Goal: Information Seeking & Learning: Learn about a topic

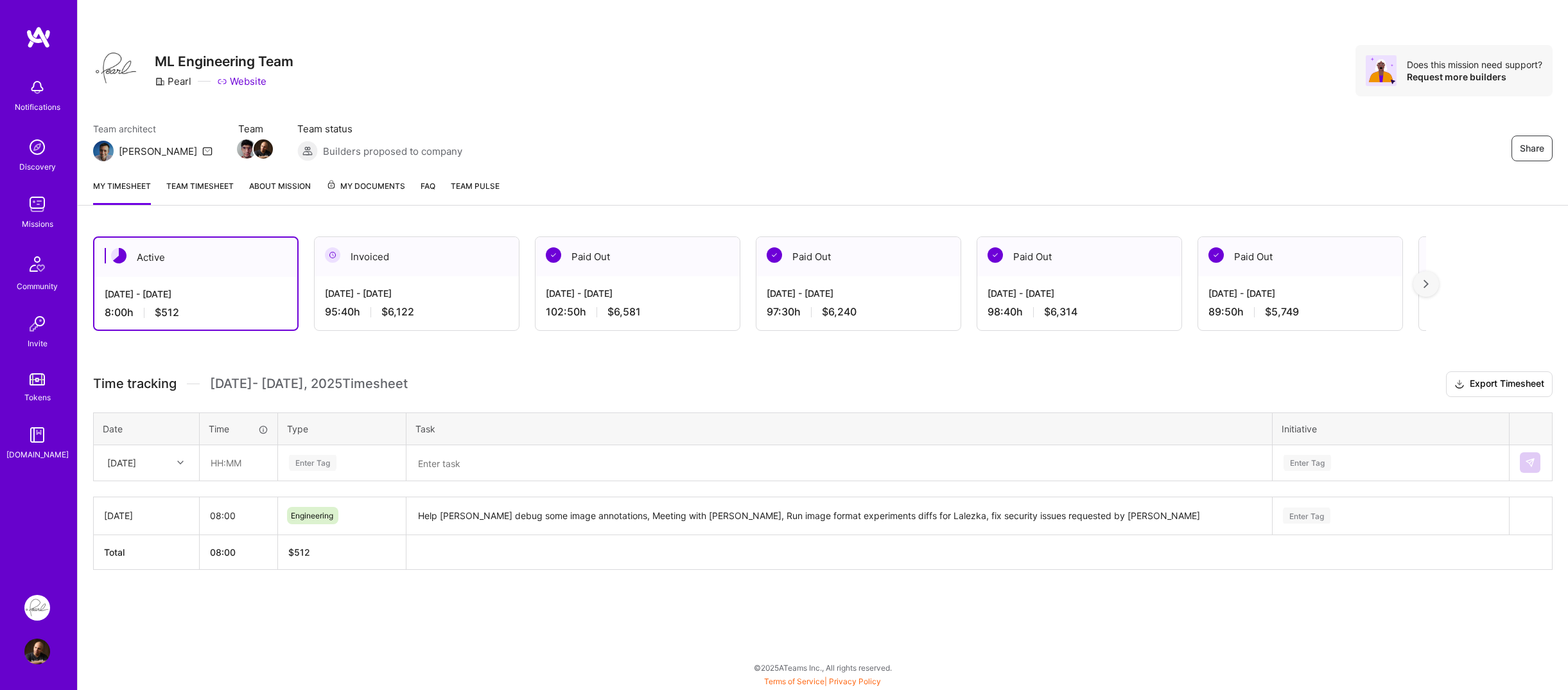
click at [59, 510] on div "Notifications Discovery Missions Community Invite Tokens [DOMAIN_NAME]" at bounding box center [38, 301] width 77 height 551
click at [30, 342] on div "Invite" at bounding box center [37, 343] width 20 height 14
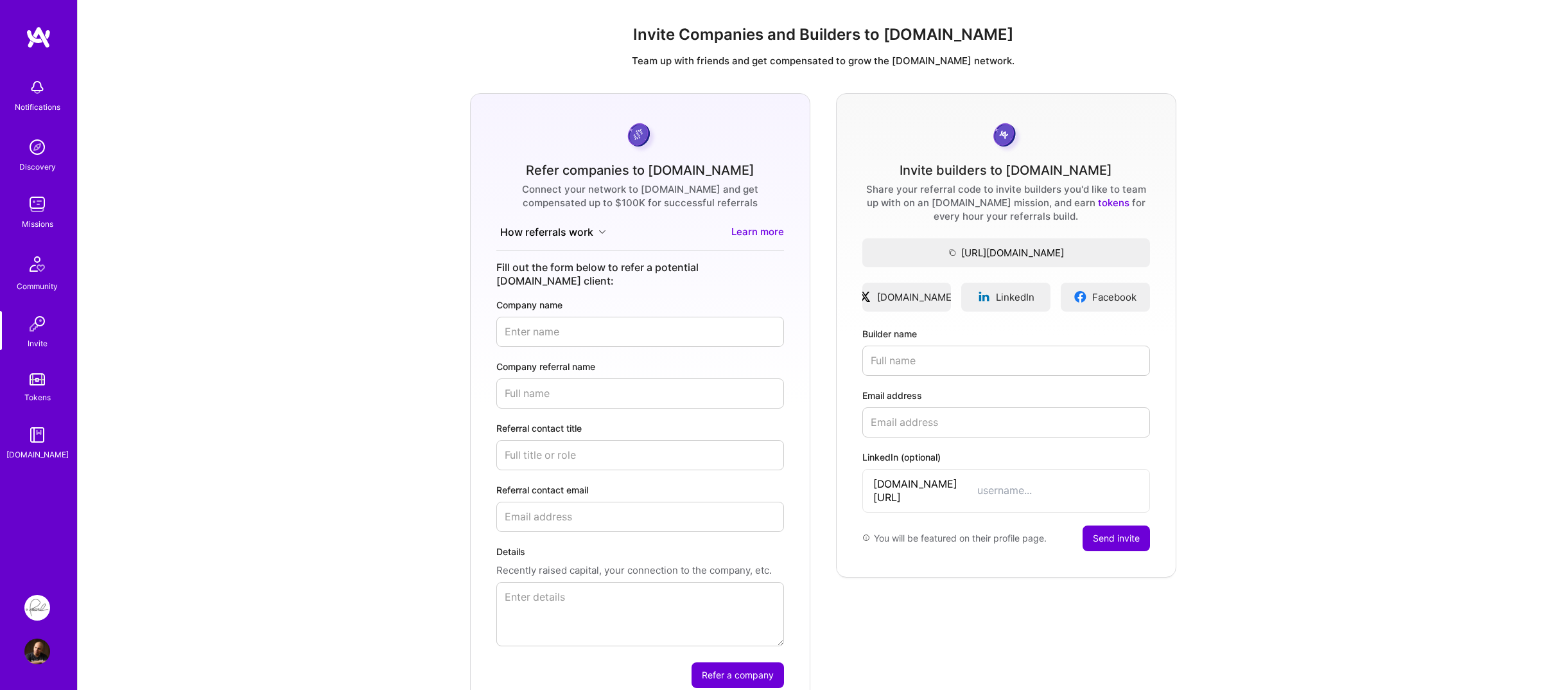
click at [32, 375] on img at bounding box center [37, 379] width 15 height 12
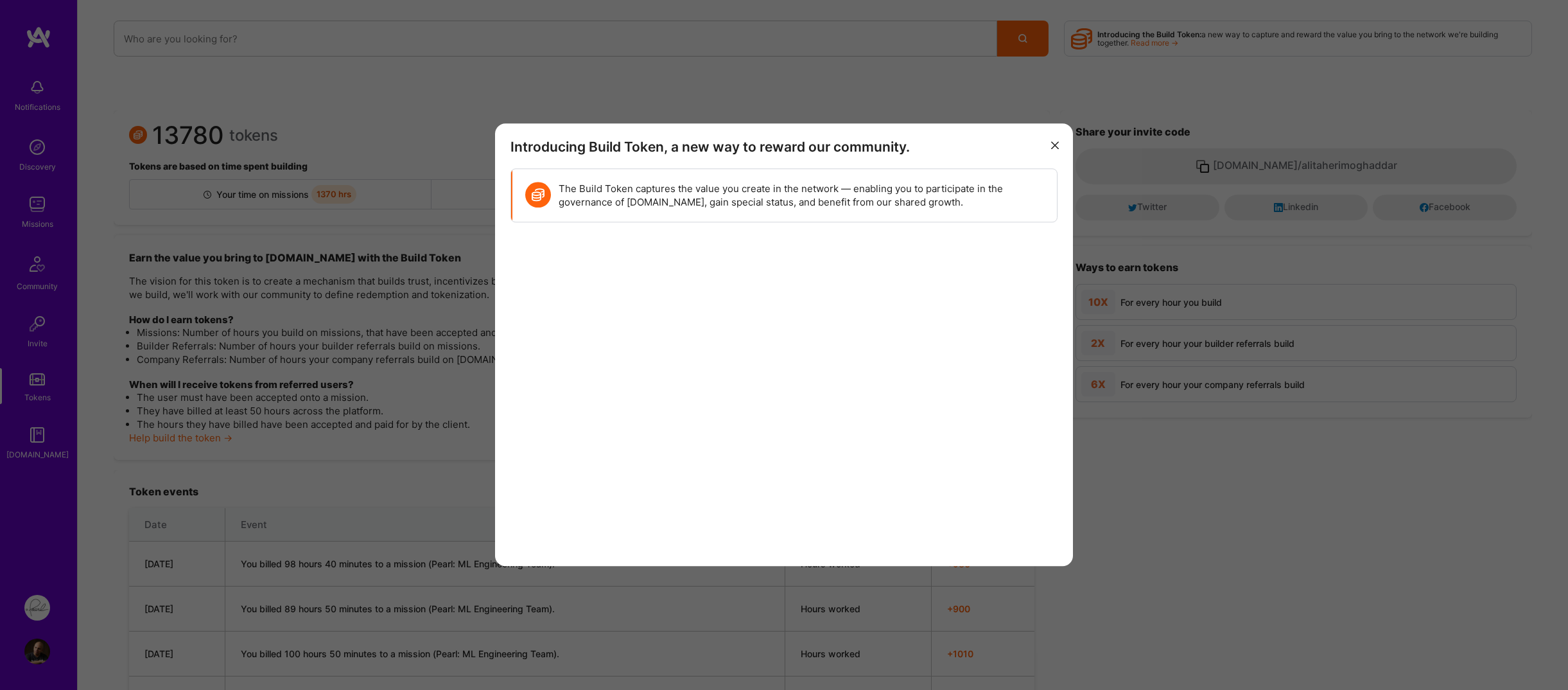
click at [45, 271] on div "Introducing Build Token, a new way to reward our community. The Build Token cap…" at bounding box center [784, 345] width 1568 height 690
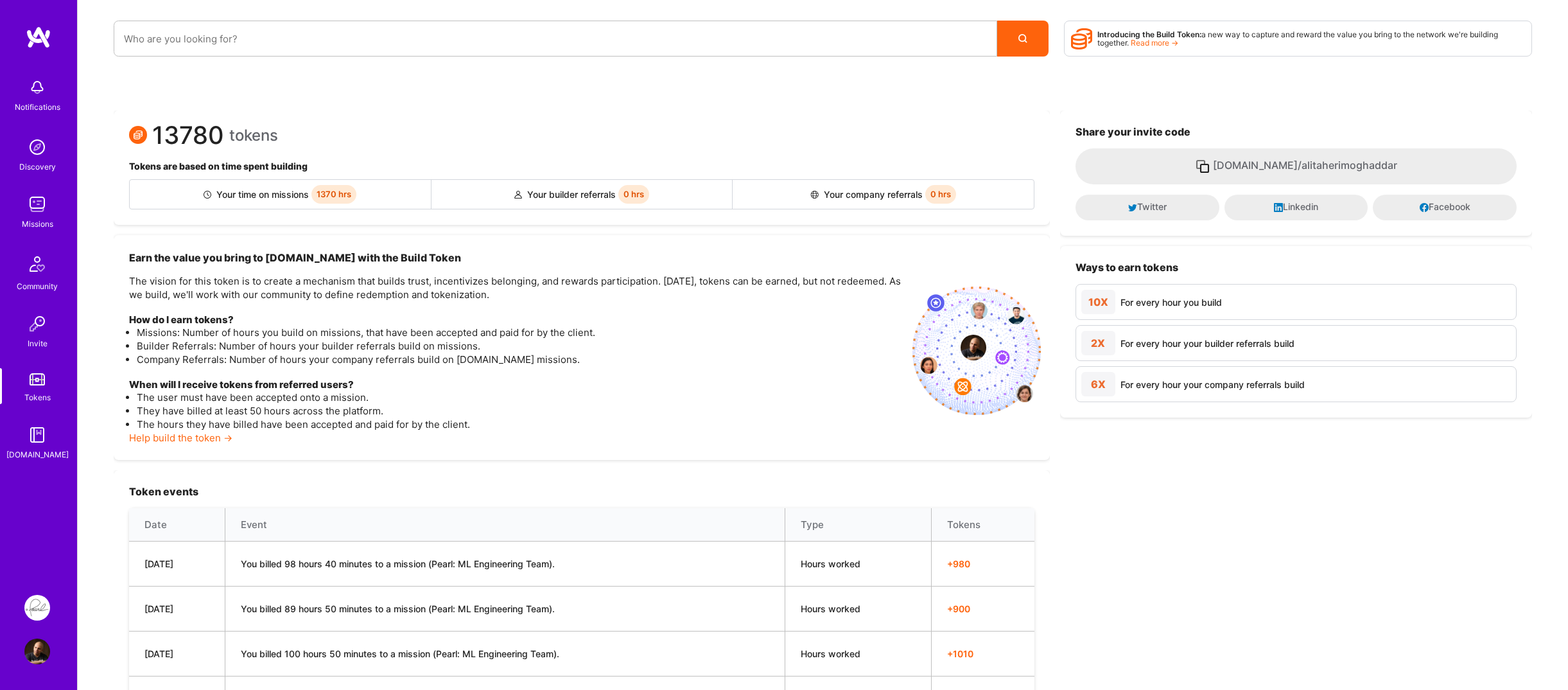
click at [36, 325] on img at bounding box center [37, 324] width 26 height 26
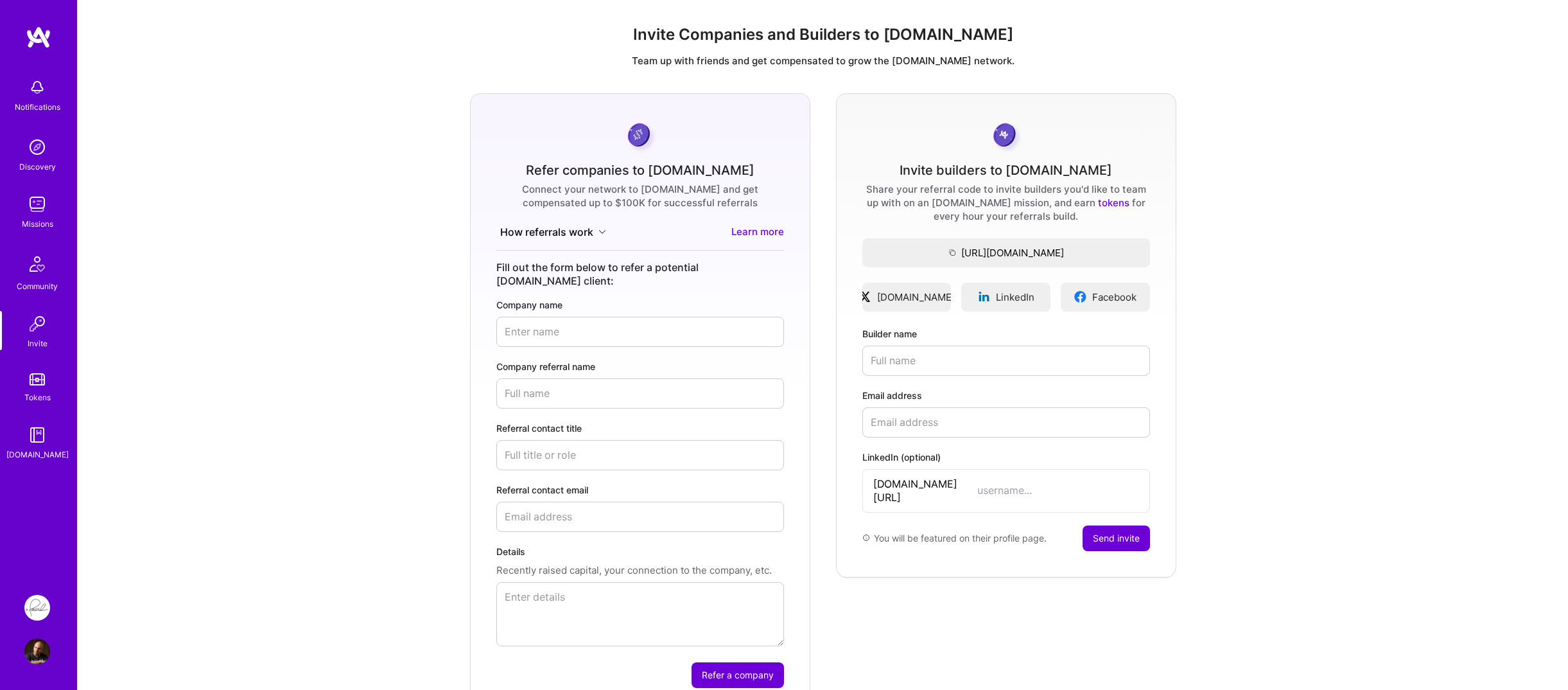
click at [41, 376] on img at bounding box center [37, 379] width 15 height 12
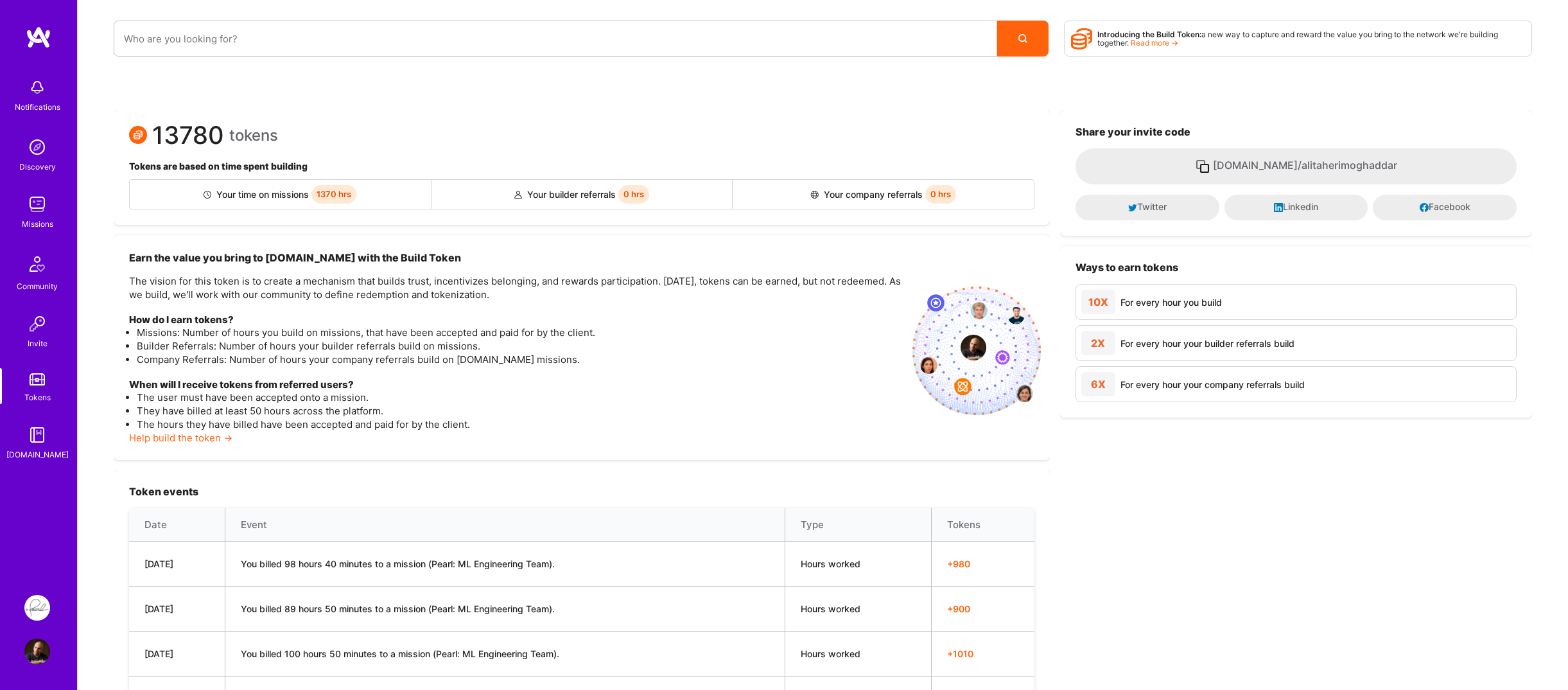
click at [48, 62] on div "Notifications Discovery Missions Community Invite Tokens [DOMAIN_NAME]" at bounding box center [38, 301] width 77 height 551
click at [37, 83] on img at bounding box center [37, 87] width 26 height 26
click at [17, 153] on link "Discovery" at bounding box center [37, 154] width 79 height 39
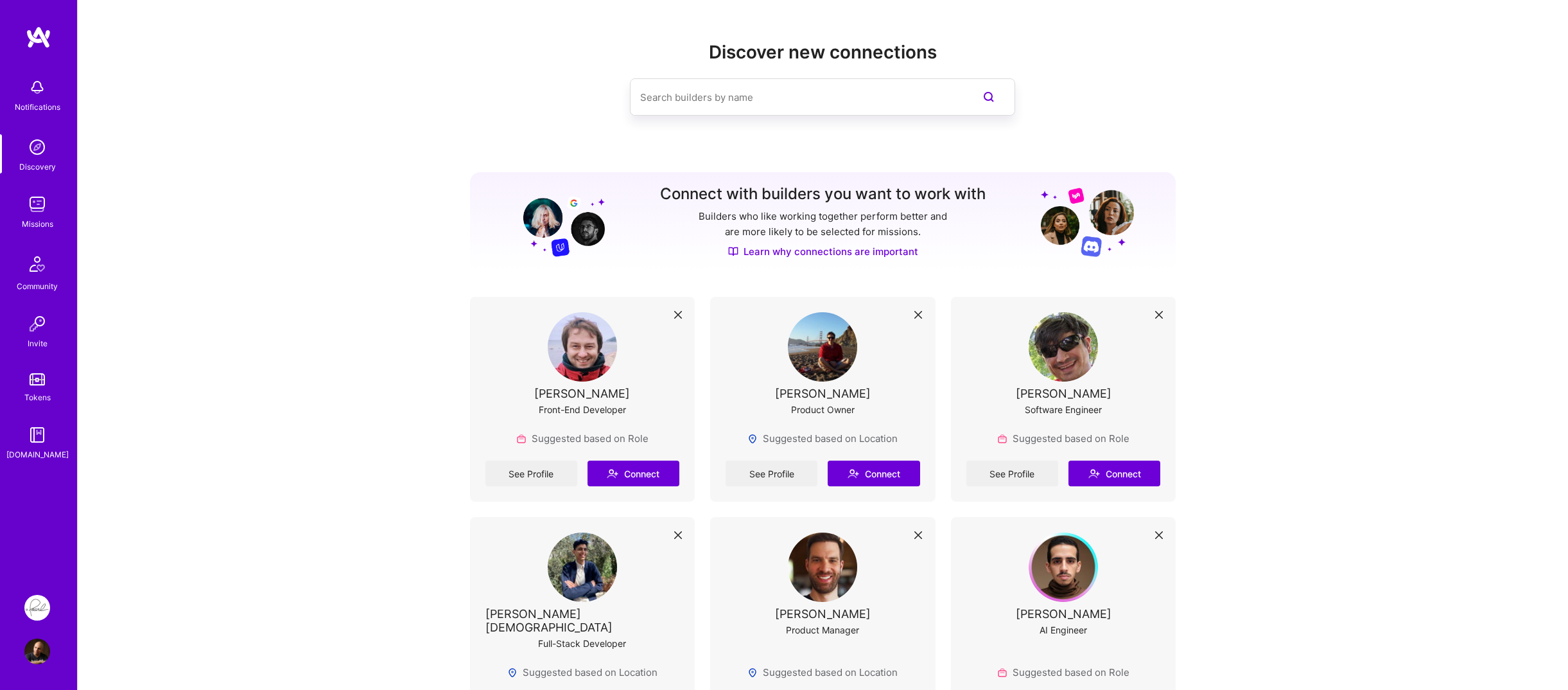
click at [25, 218] on div "Missions" at bounding box center [37, 223] width 32 height 14
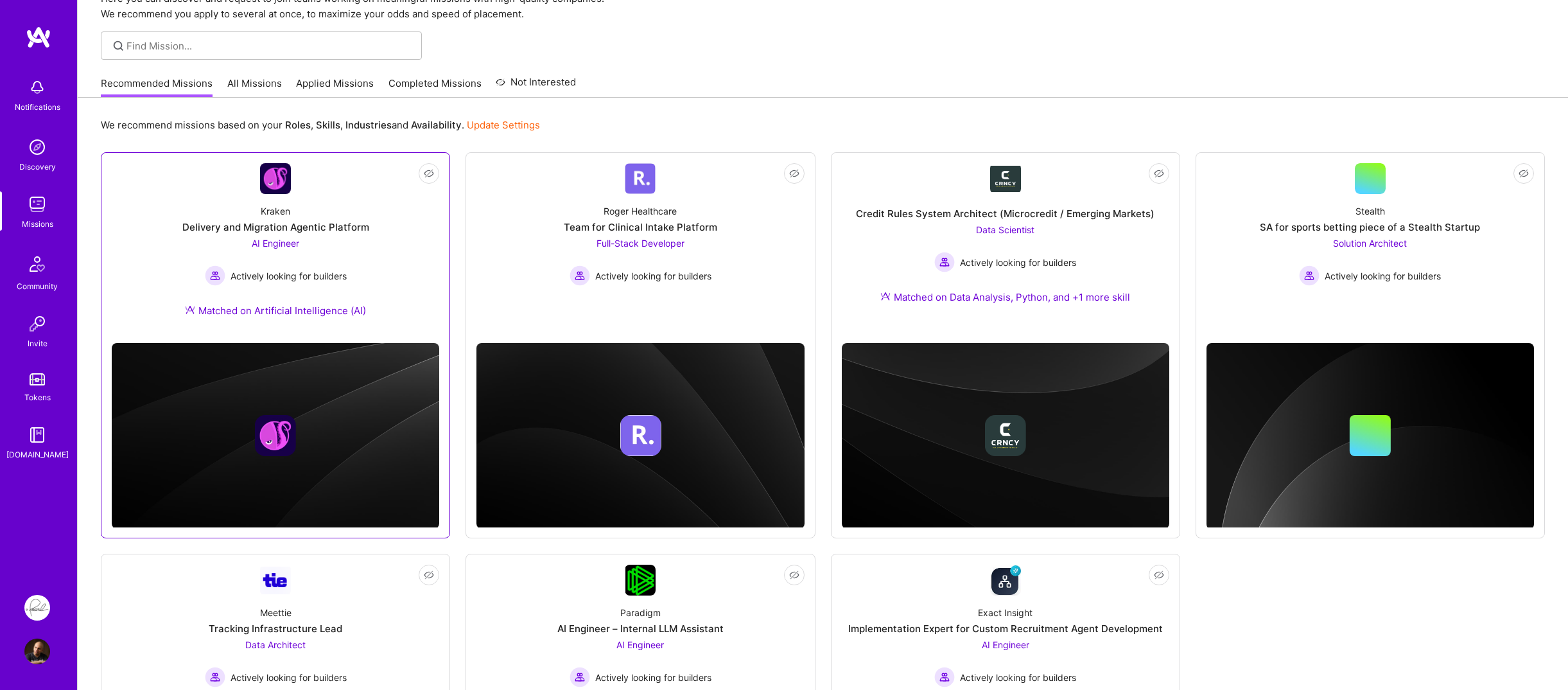
scroll to position [193, 0]
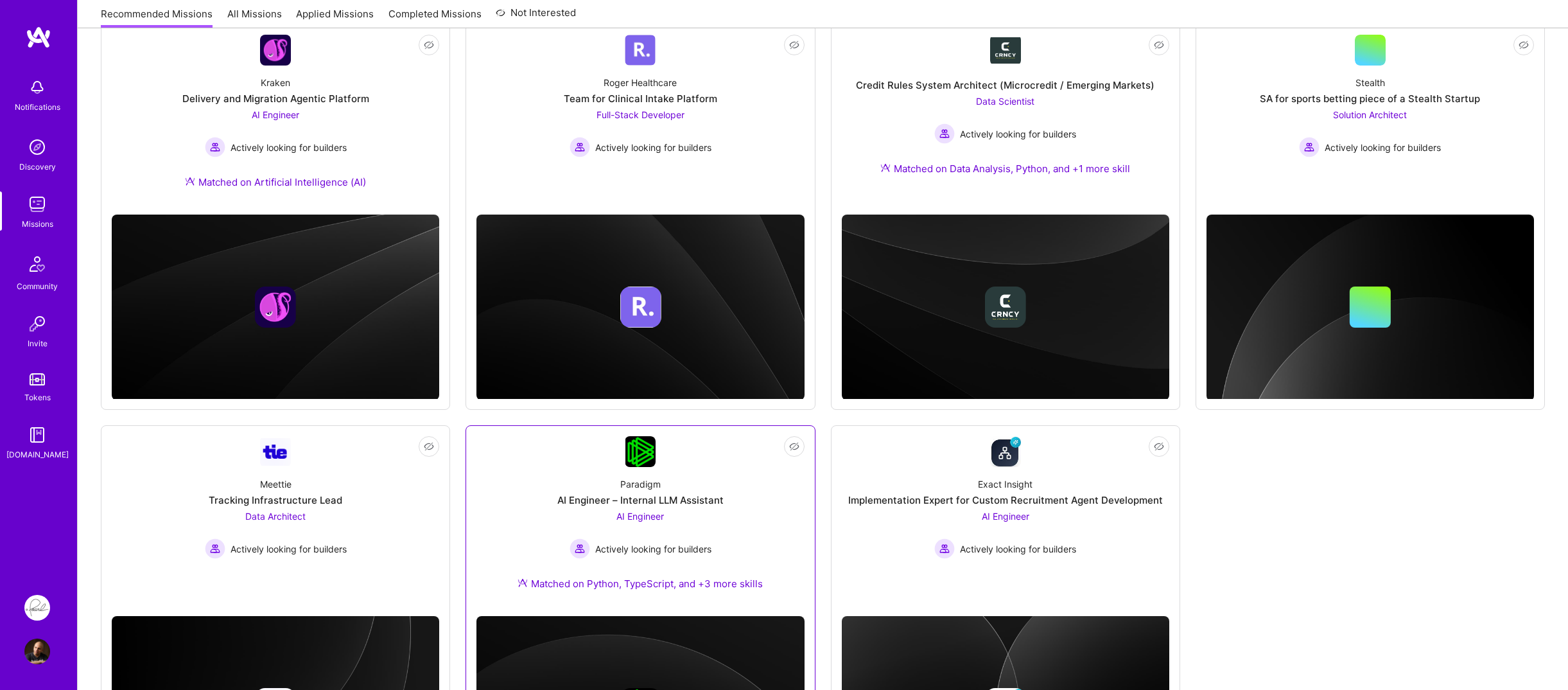
click at [683, 506] on div "AI Engineer – Internal LLM Assistant" at bounding box center [641, 500] width 167 height 14
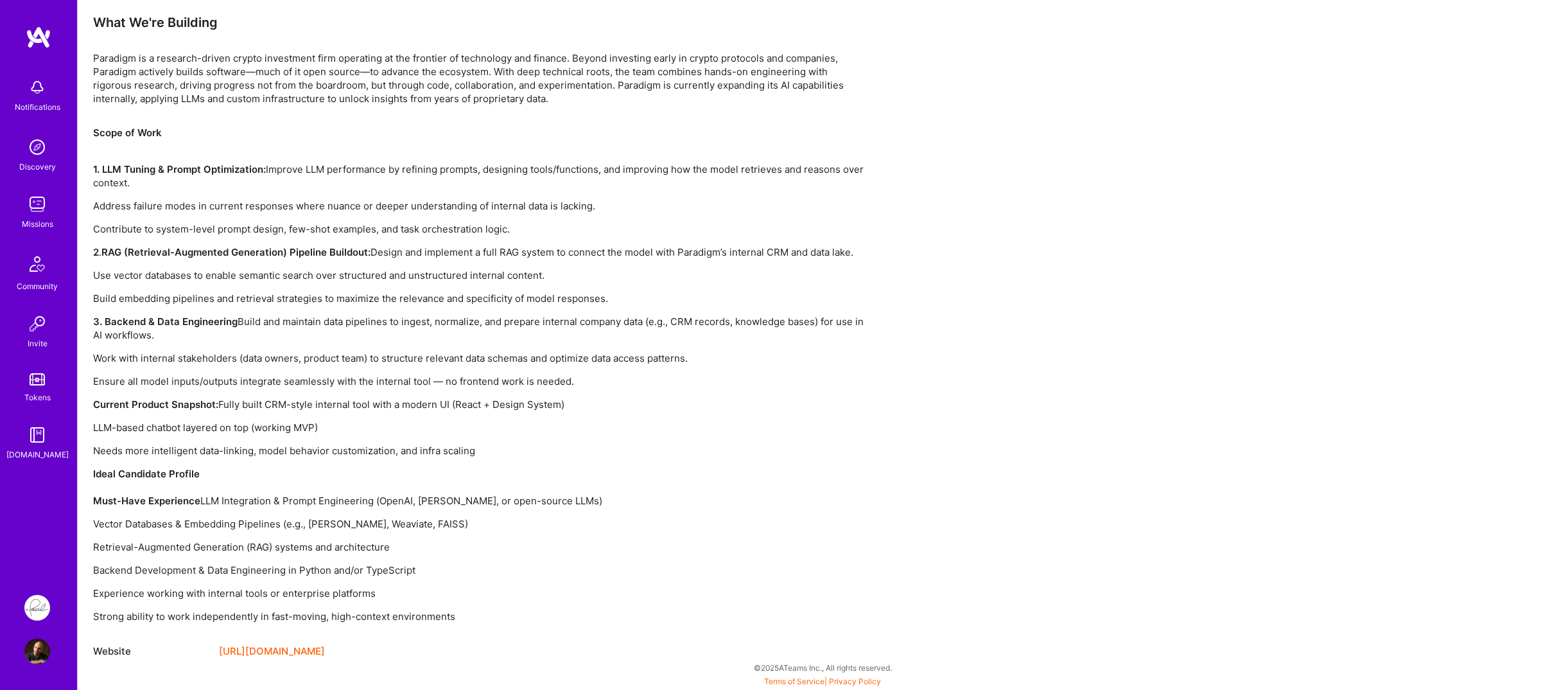
scroll to position [721, 0]
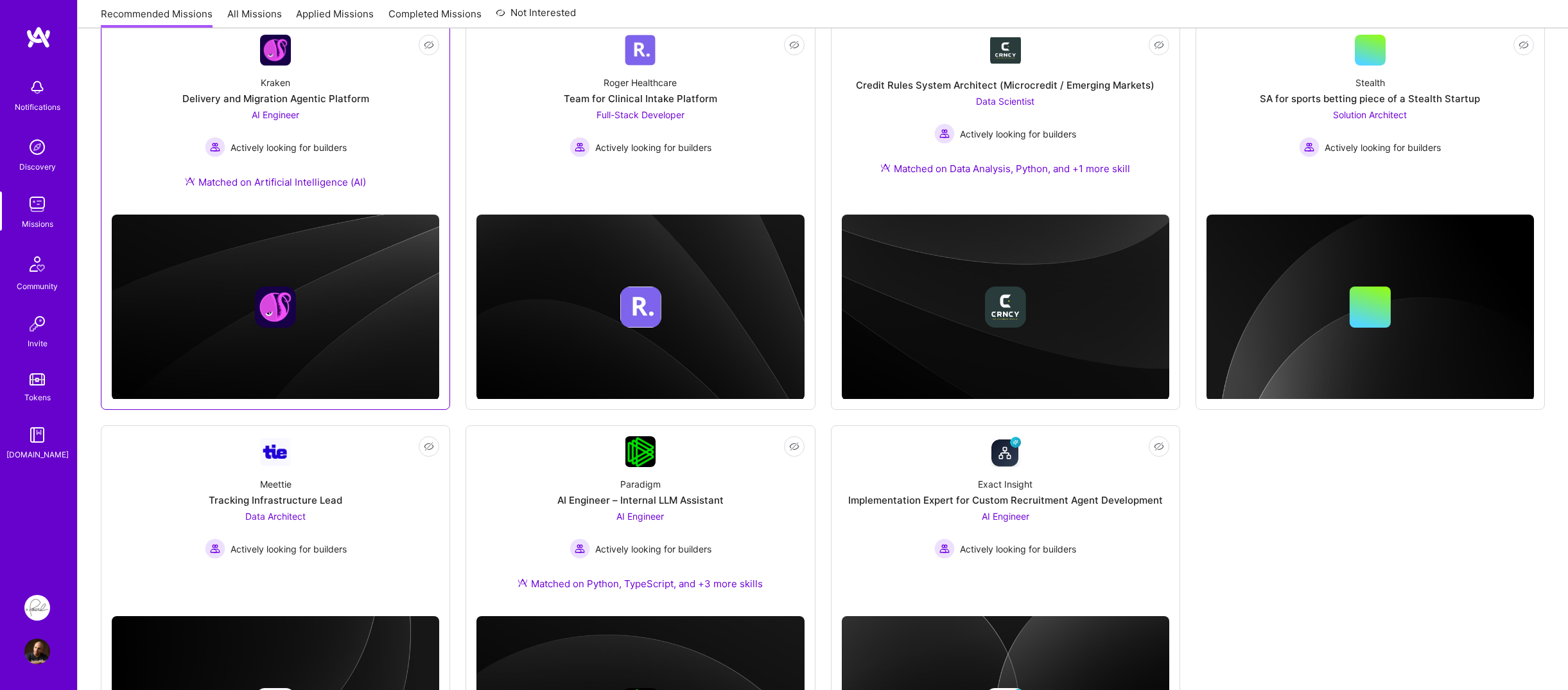
scroll to position [129, 0]
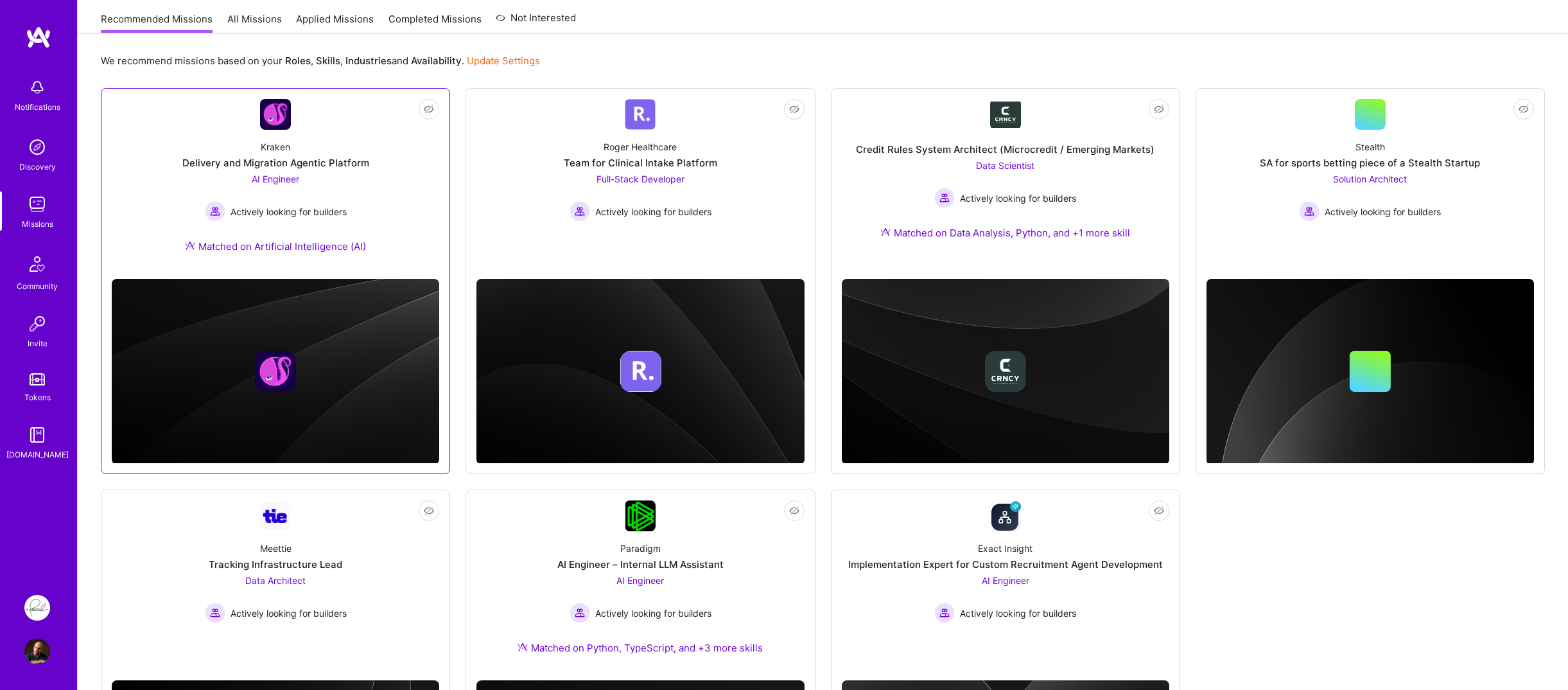
click at [217, 172] on div "AI Engineer Actively looking for builders" at bounding box center [275, 197] width 142 height 49
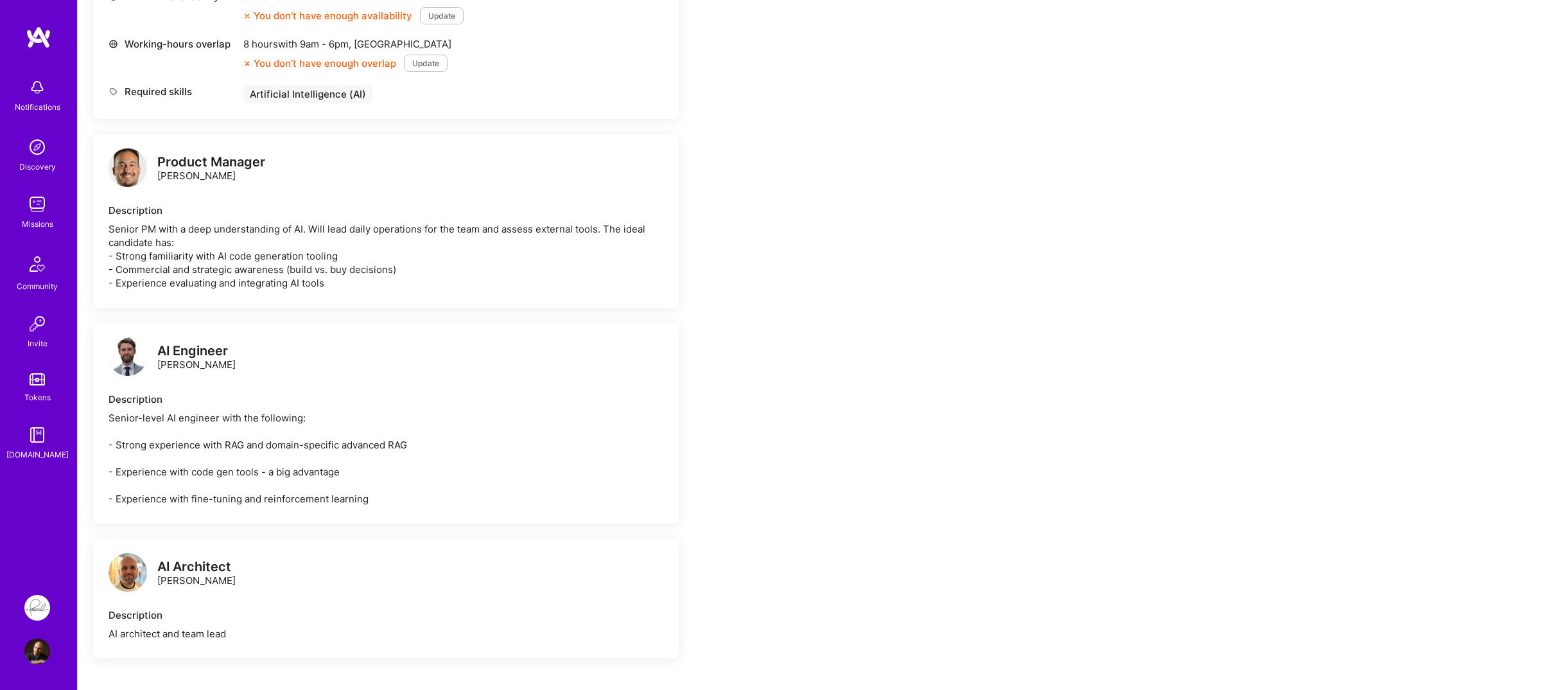
scroll to position [706, 0]
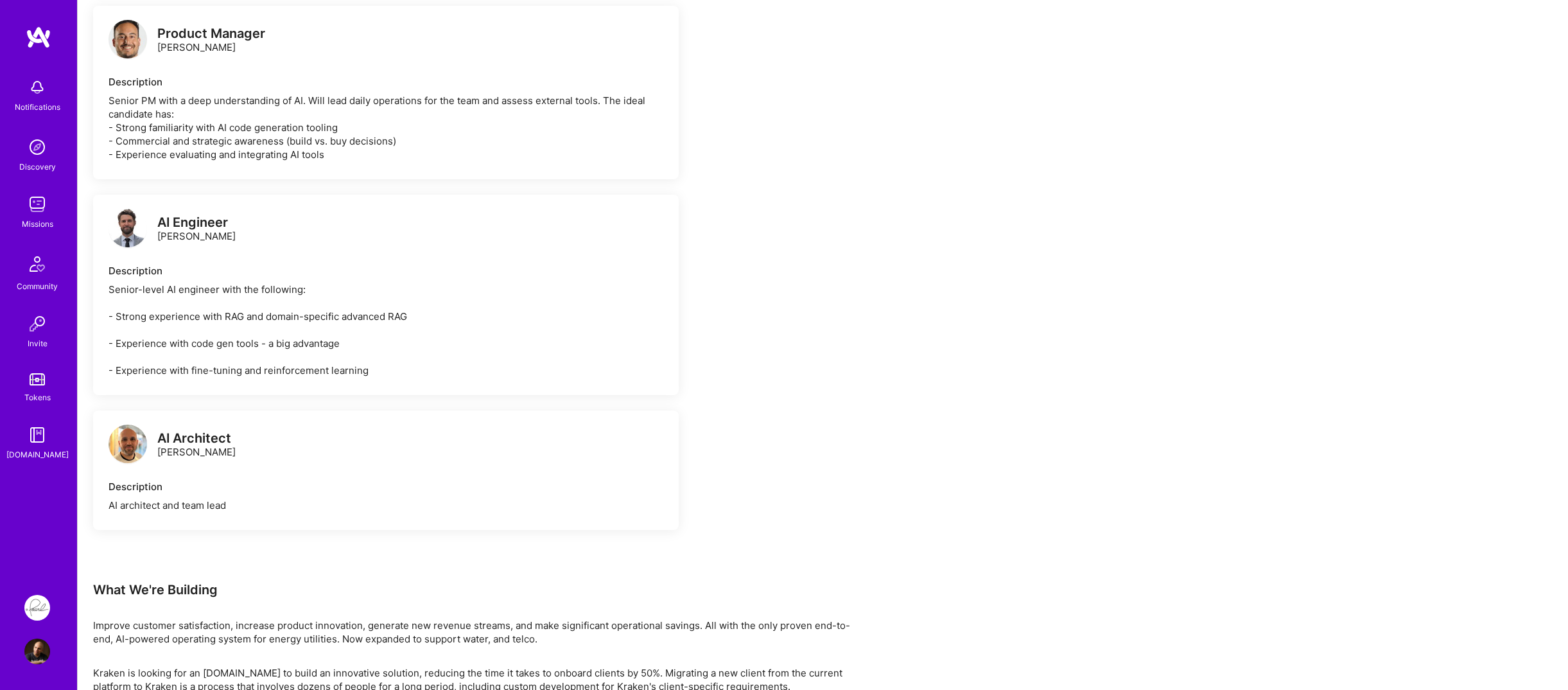
click at [133, 225] on img at bounding box center [128, 228] width 39 height 39
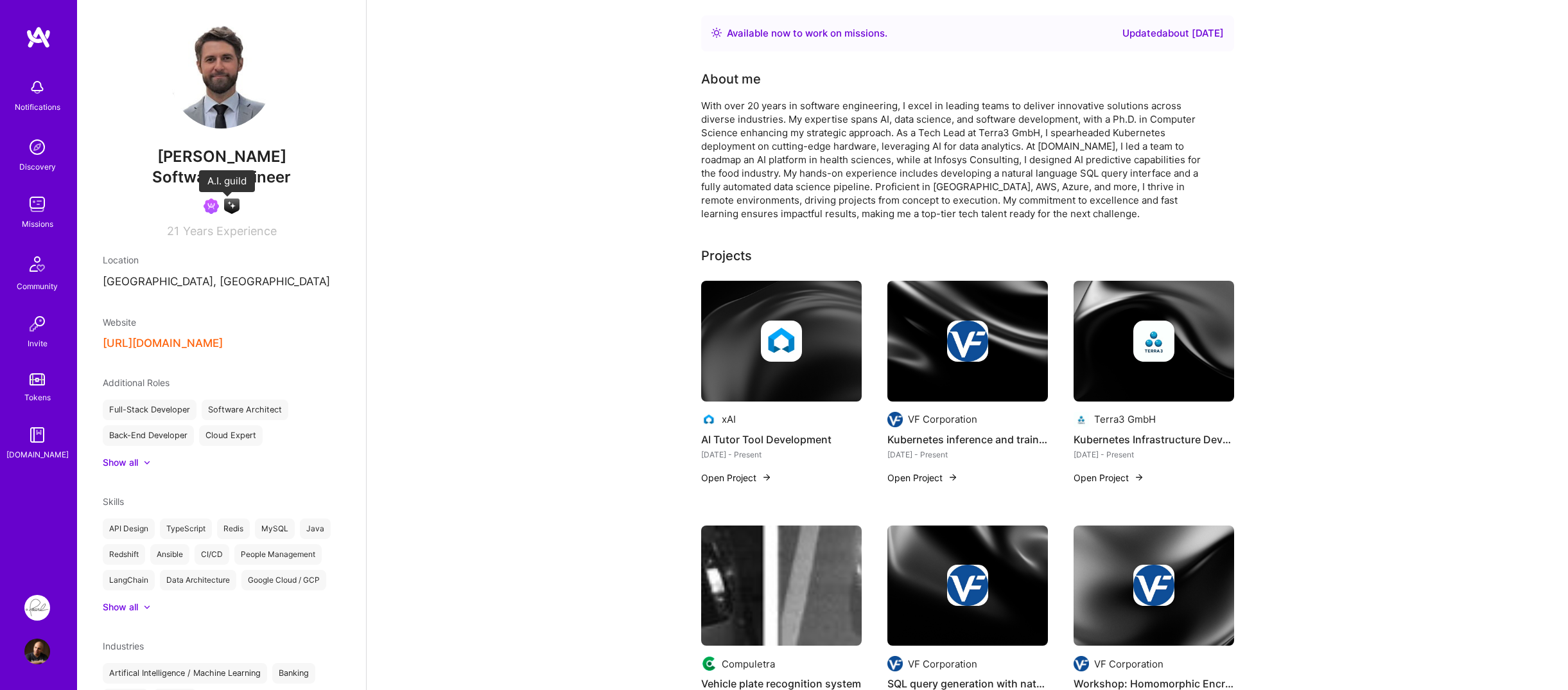
click at [228, 208] on img at bounding box center [231, 205] width 15 height 15
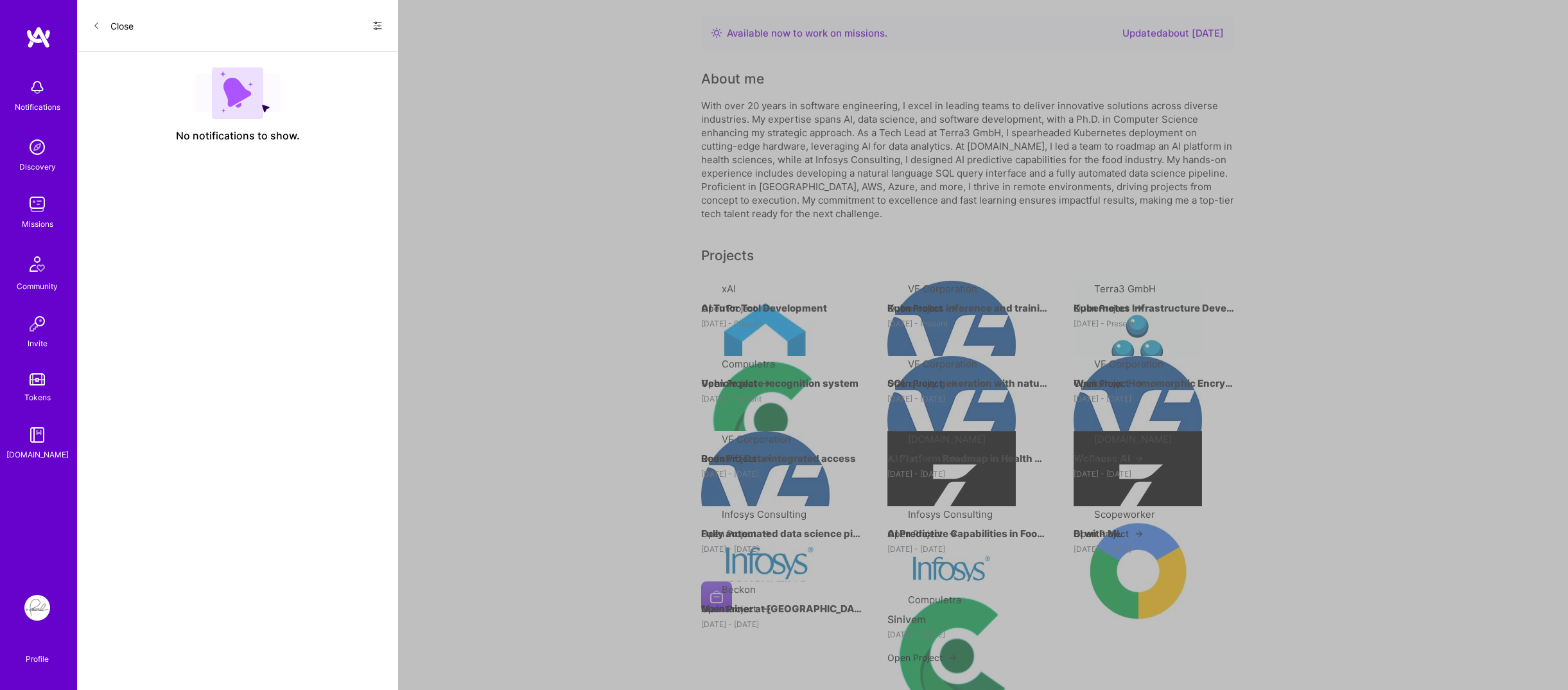
scroll to position [706, 0]
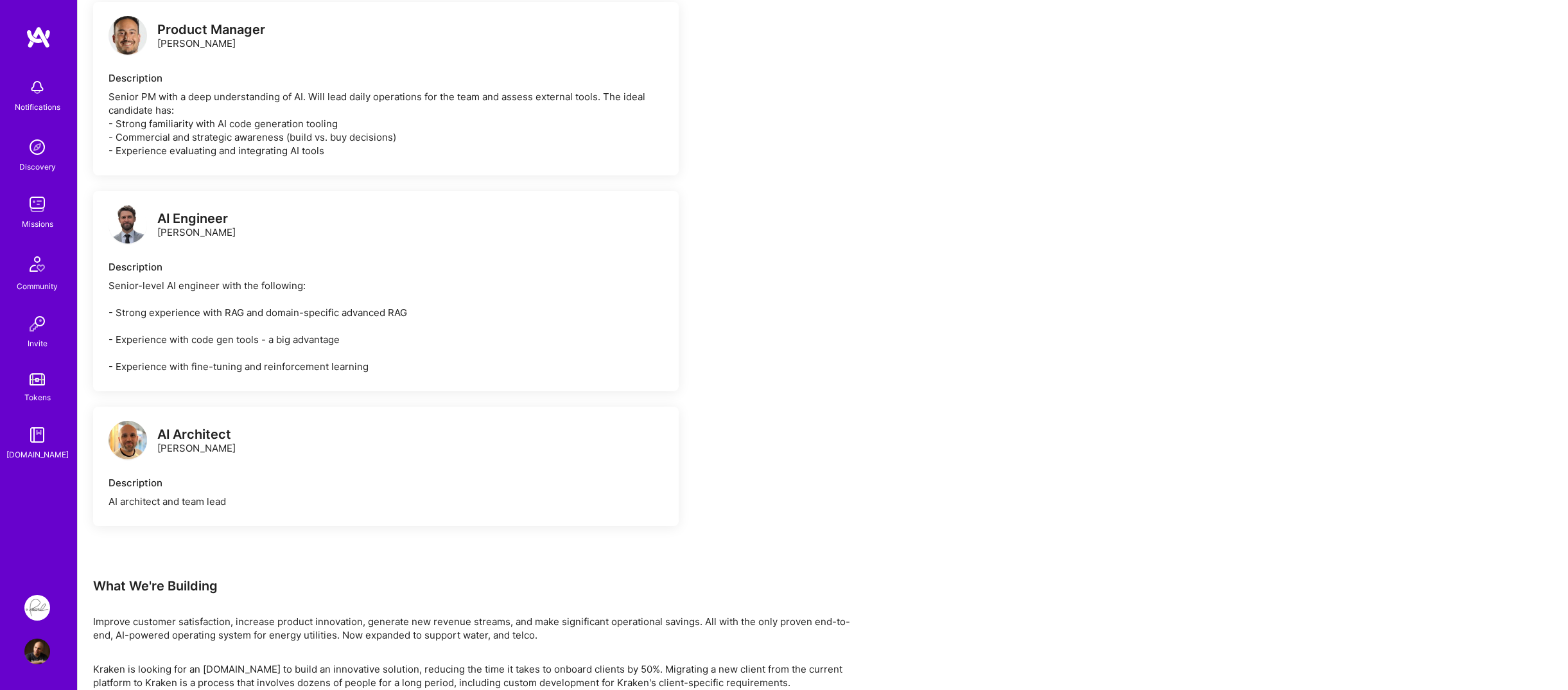
click at [118, 434] on img at bounding box center [128, 440] width 39 height 39
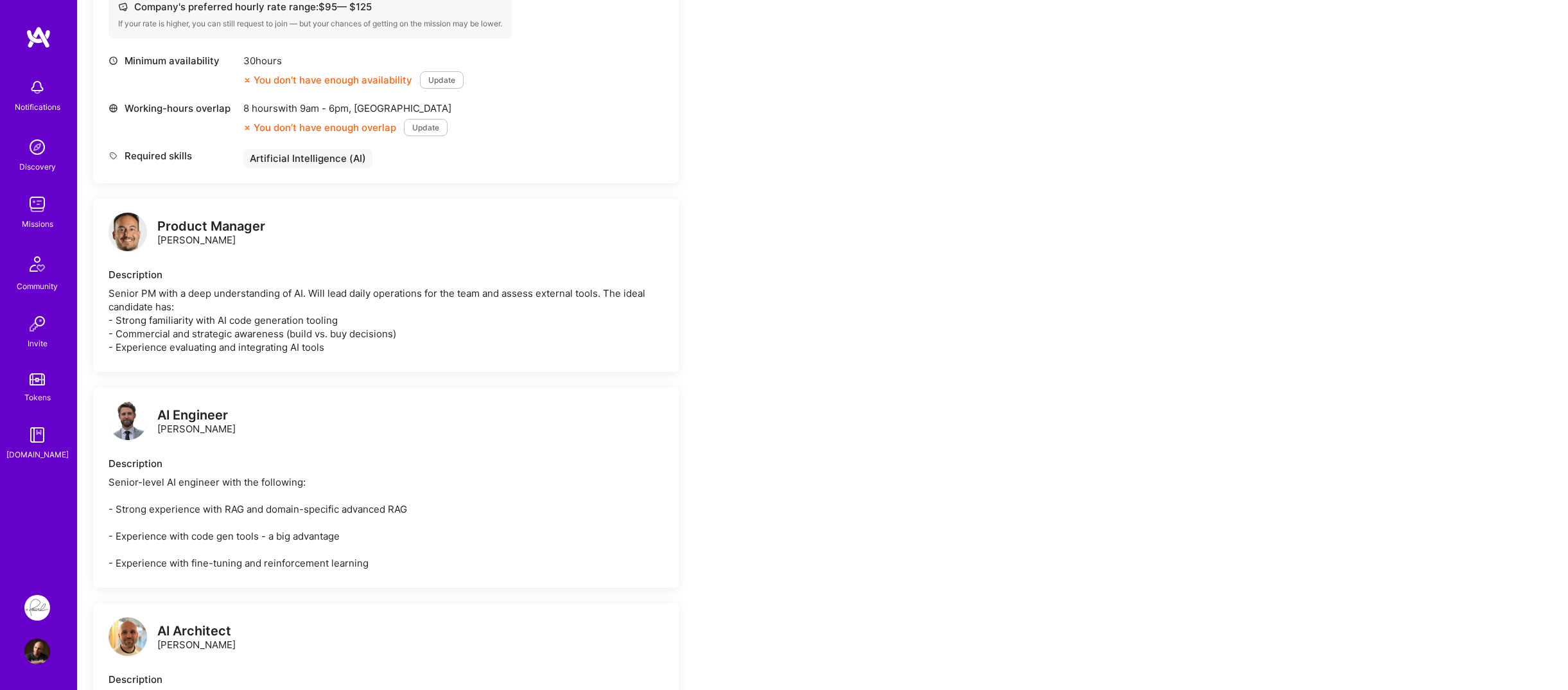
click at [133, 235] on img at bounding box center [128, 232] width 39 height 39
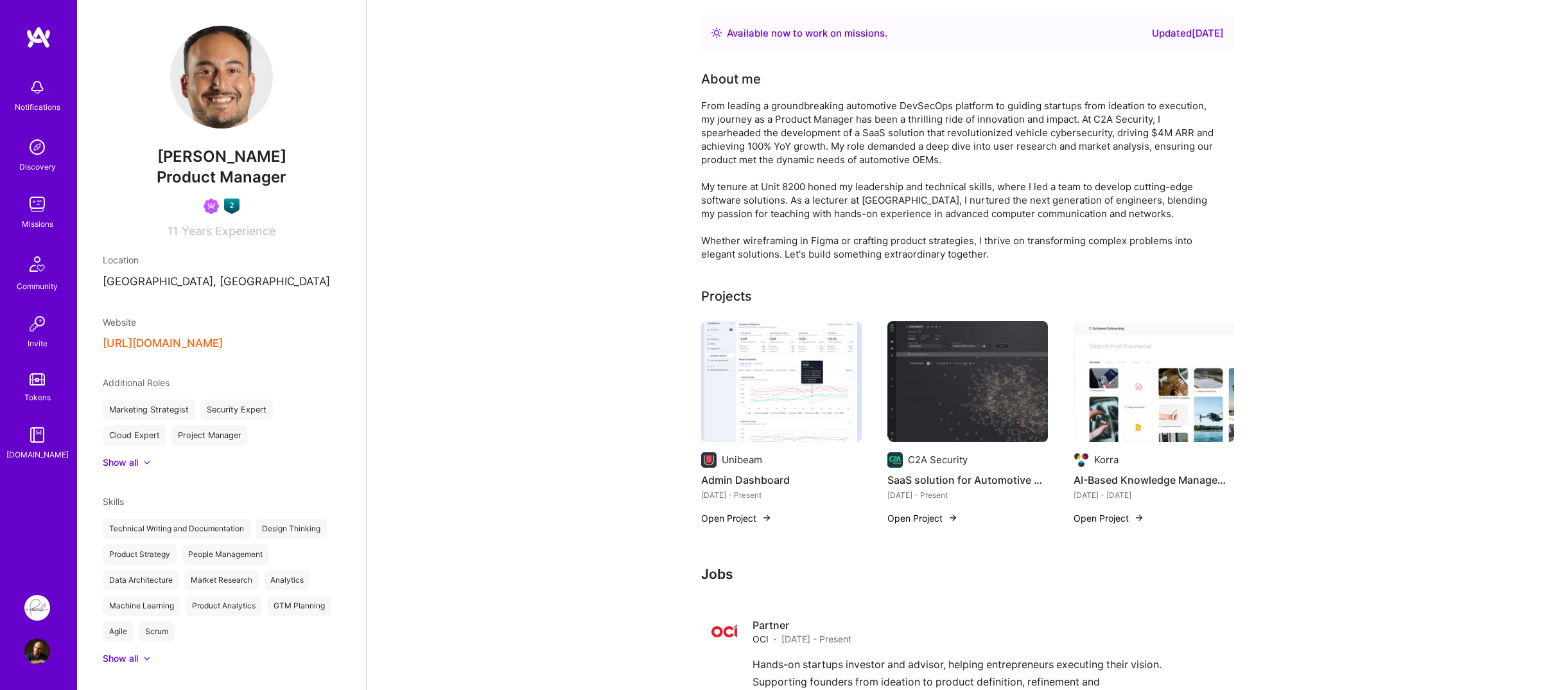
click at [131, 235] on div "11 Years Experience" at bounding box center [222, 228] width 238 height 19
click at [44, 82] on img at bounding box center [37, 87] width 26 height 26
click at [36, 104] on div "Notifications Discovery Missions Community Invite Tokens [DOMAIN_NAME]" at bounding box center [38, 266] width 77 height 389
click at [32, 157] on img at bounding box center [37, 147] width 26 height 26
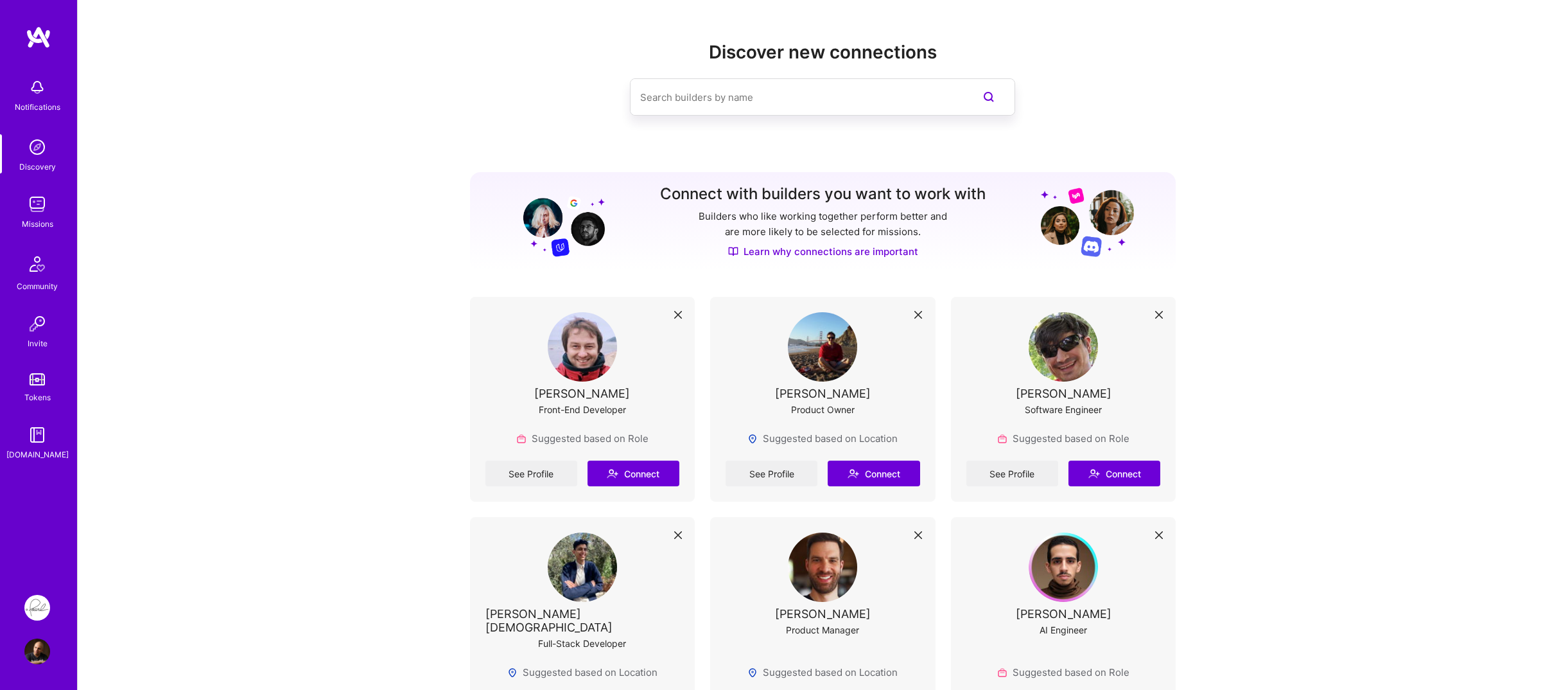
click at [43, 209] on img at bounding box center [37, 205] width 26 height 26
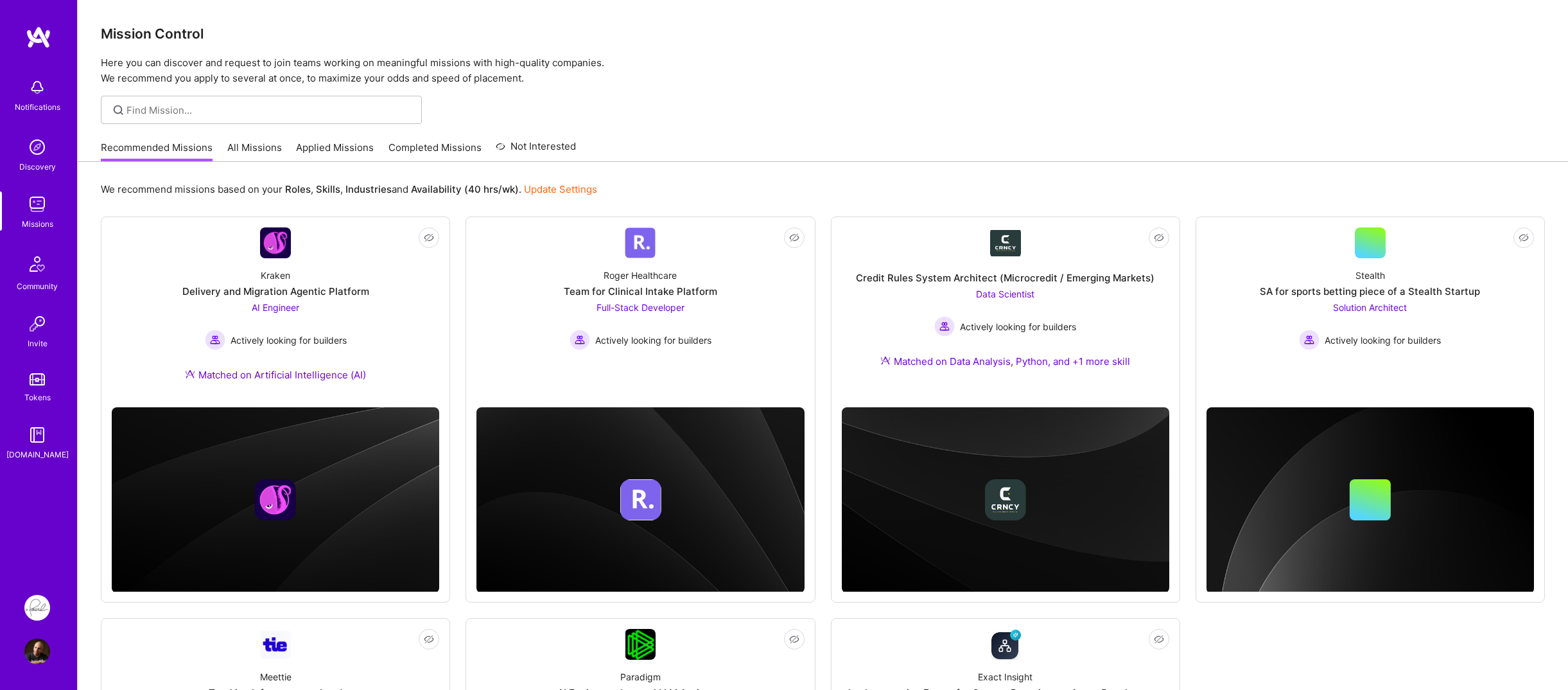
click at [41, 501] on div "Notifications Discovery Missions Community Invite Tokens [DOMAIN_NAME]" at bounding box center [38, 301] width 77 height 551
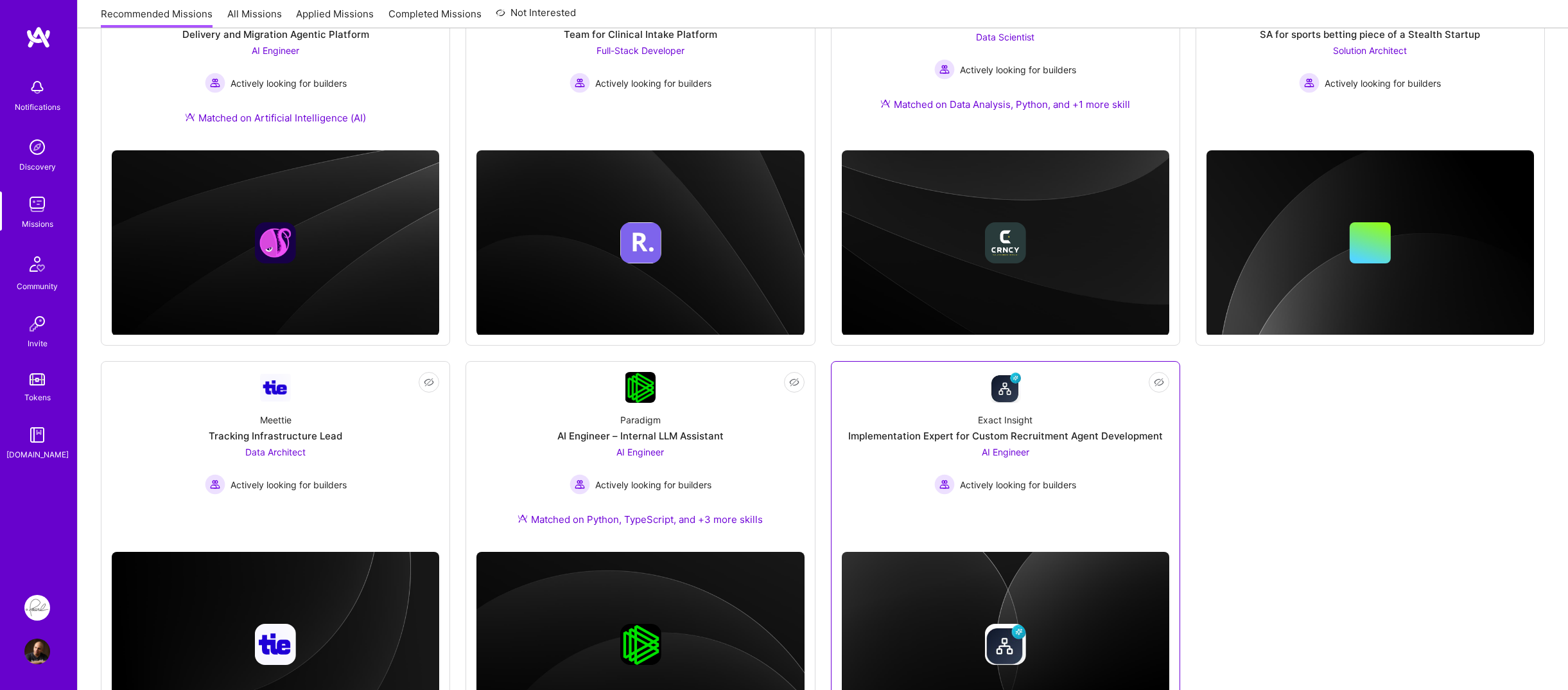
click at [1007, 382] on img at bounding box center [1006, 387] width 31 height 31
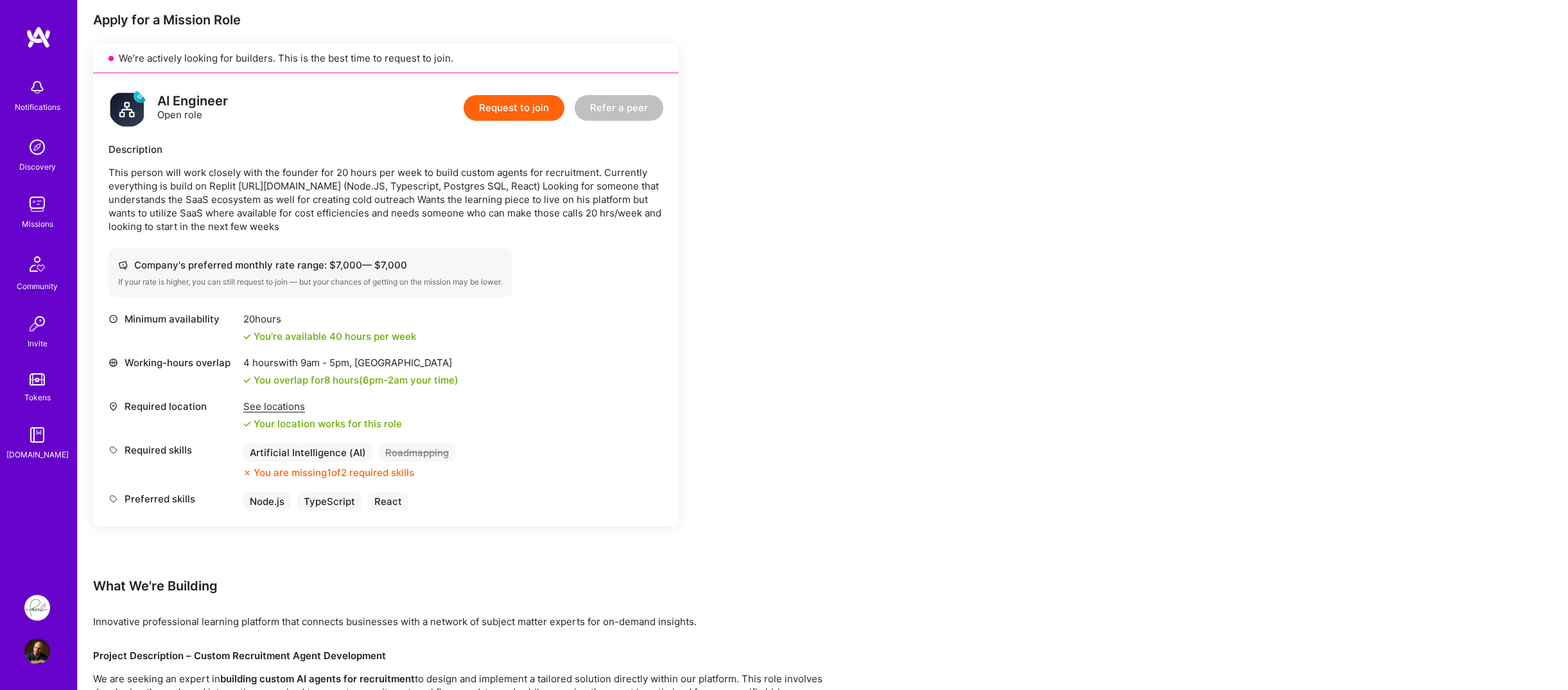
scroll to position [459, 0]
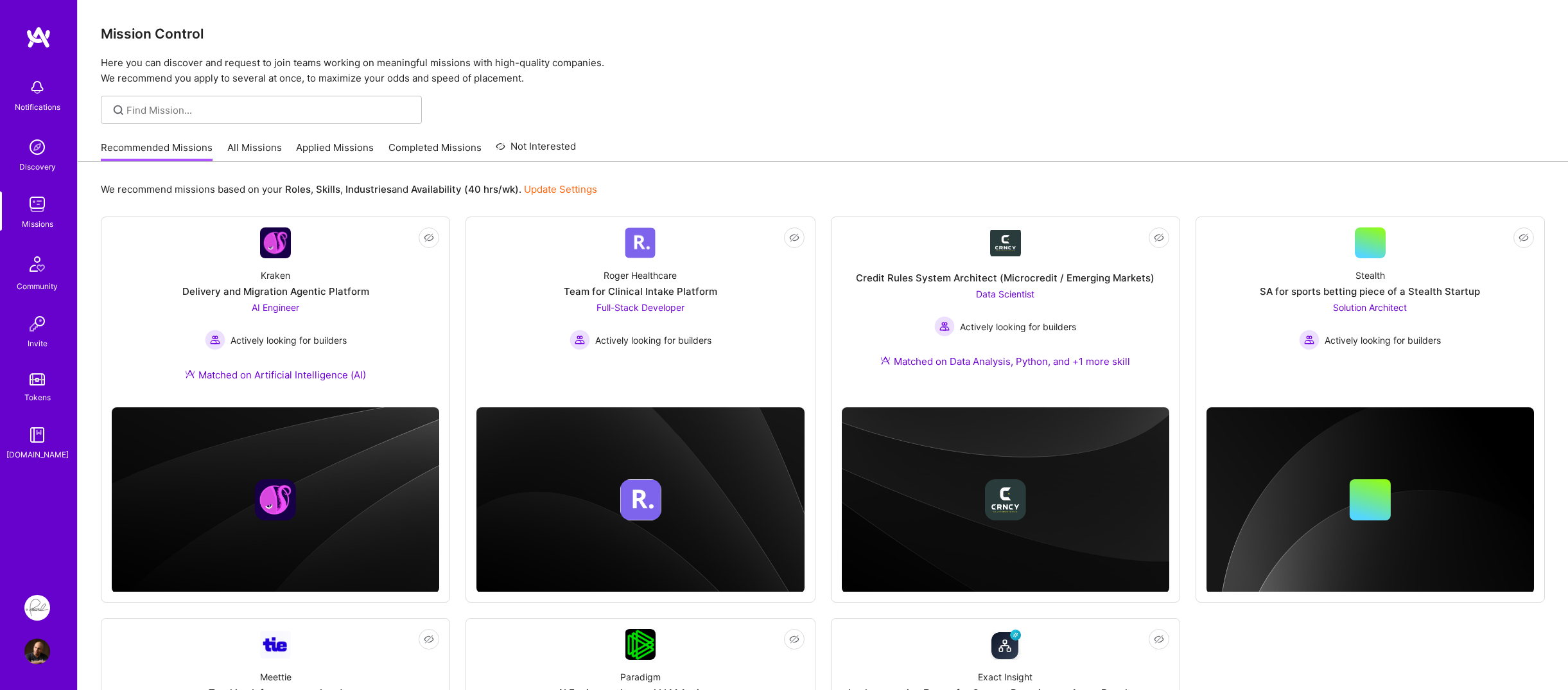
click at [32, 101] on div "Notifications" at bounding box center [37, 107] width 45 height 14
drag, startPoint x: 836, startPoint y: 119, endPoint x: 895, endPoint y: 87, distance: 67.1
click at [837, 119] on div "Notifications Discovery Missions Community Invite Tokens [DOMAIN_NAME] Pearl: M…" at bounding box center [784, 514] width 1568 height 1028
